Goal: Transaction & Acquisition: Book appointment/travel/reservation

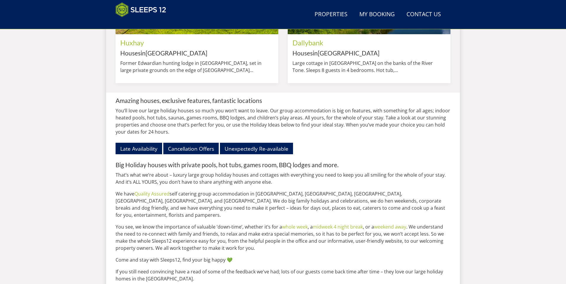
scroll to position [764, 0]
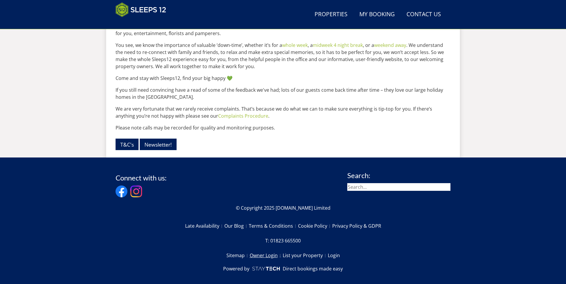
click at [271, 250] on link "Owner Login" at bounding box center [266, 255] width 33 height 10
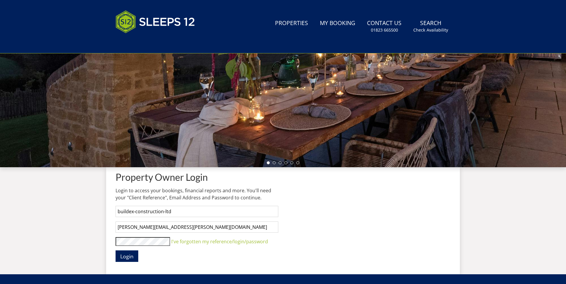
scroll to position [146, 0]
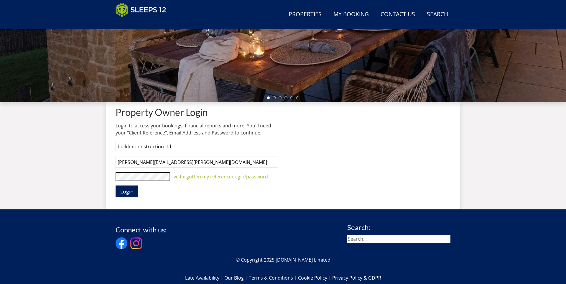
click at [130, 190] on span "Login" at bounding box center [126, 191] width 13 height 7
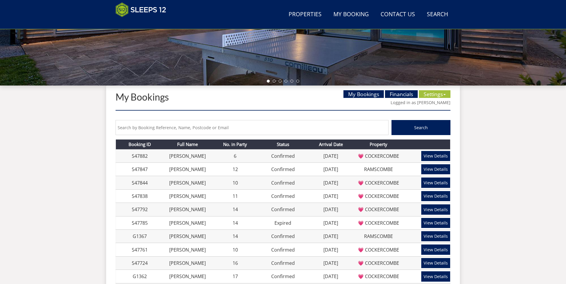
scroll to position [157, 0]
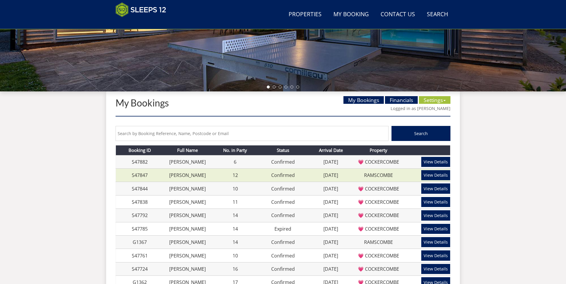
click at [373, 174] on link "RAMSCOMBE" at bounding box center [378, 175] width 29 height 6
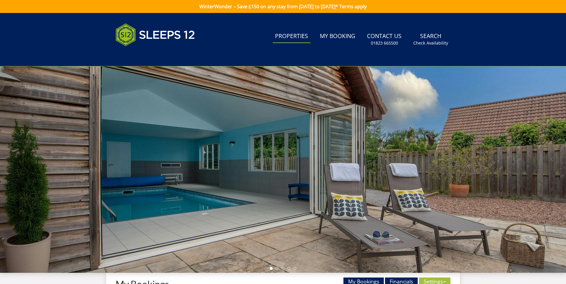
click at [295, 37] on link "Properties" at bounding box center [291, 36] width 38 height 13
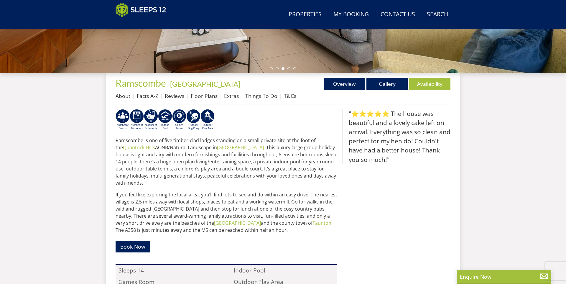
scroll to position [174, 0]
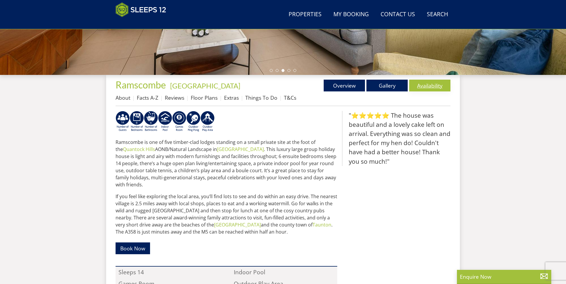
click at [430, 87] on link "Availability" at bounding box center [429, 86] width 41 height 12
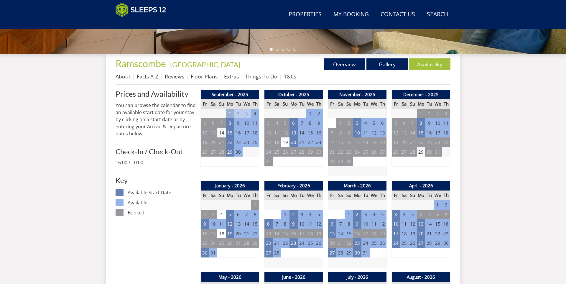
scroll to position [193, 0]
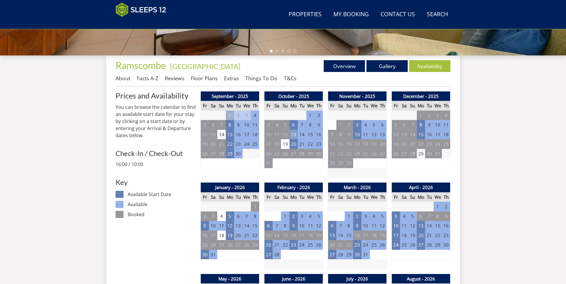
click at [295, 131] on td "13" at bounding box center [293, 135] width 8 height 10
click at [294, 159] on link "MID WEEK from - £1,250.00" at bounding box center [295, 159] width 57 height 6
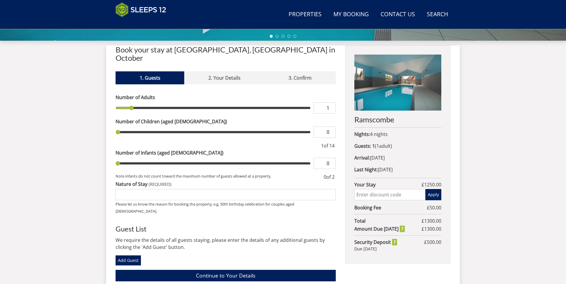
scroll to position [205, 0]
